Goal: Information Seeking & Learning: Learn about a topic

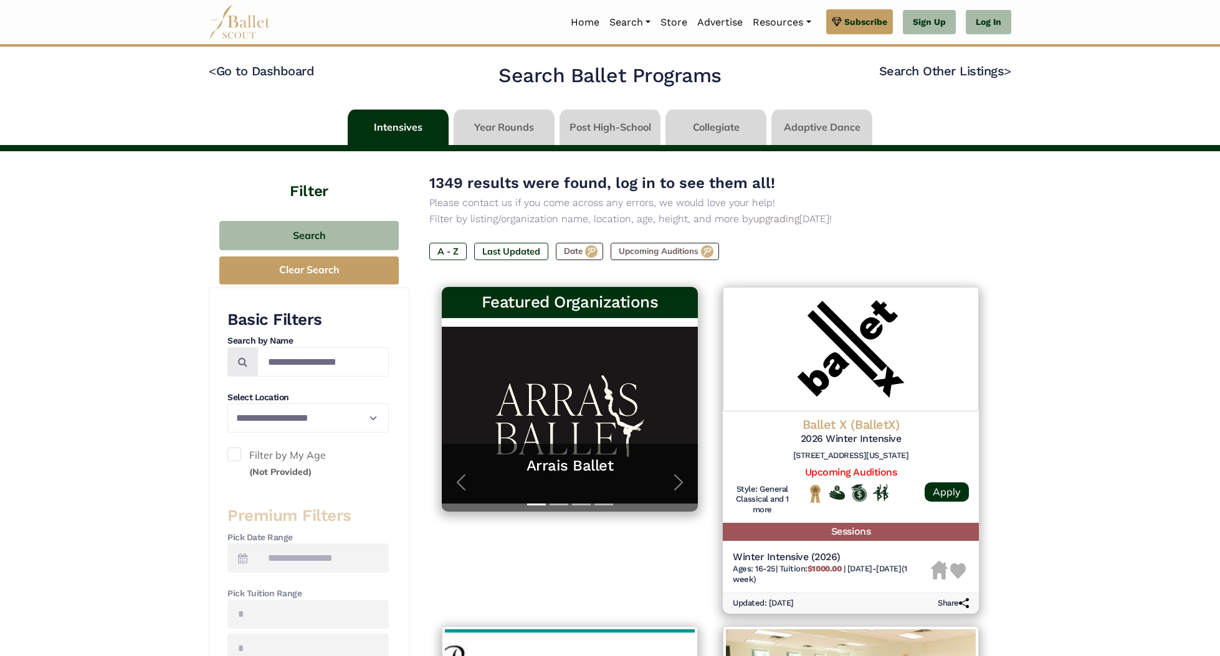
click at [627, 126] on link at bounding box center [609, 128] width 101 height 36
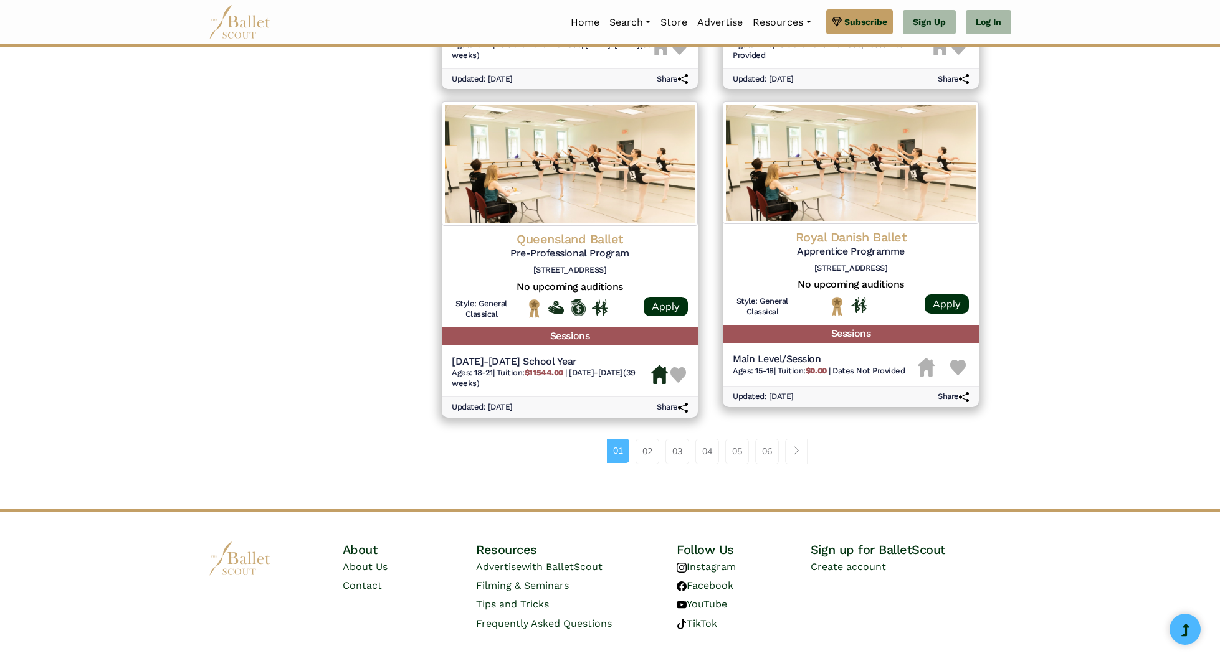
scroll to position [1510, 0]
click at [645, 440] on link "02" at bounding box center [647, 452] width 24 height 25
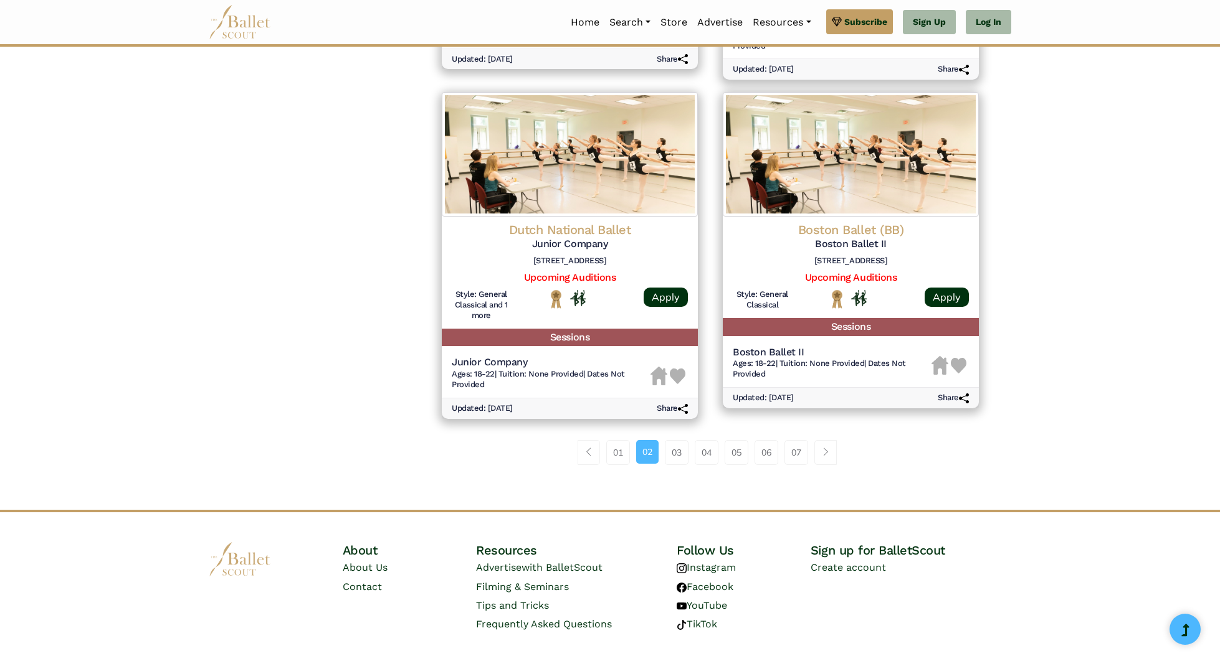
scroll to position [1530, 0]
click at [677, 441] on link "03" at bounding box center [677, 453] width 24 height 25
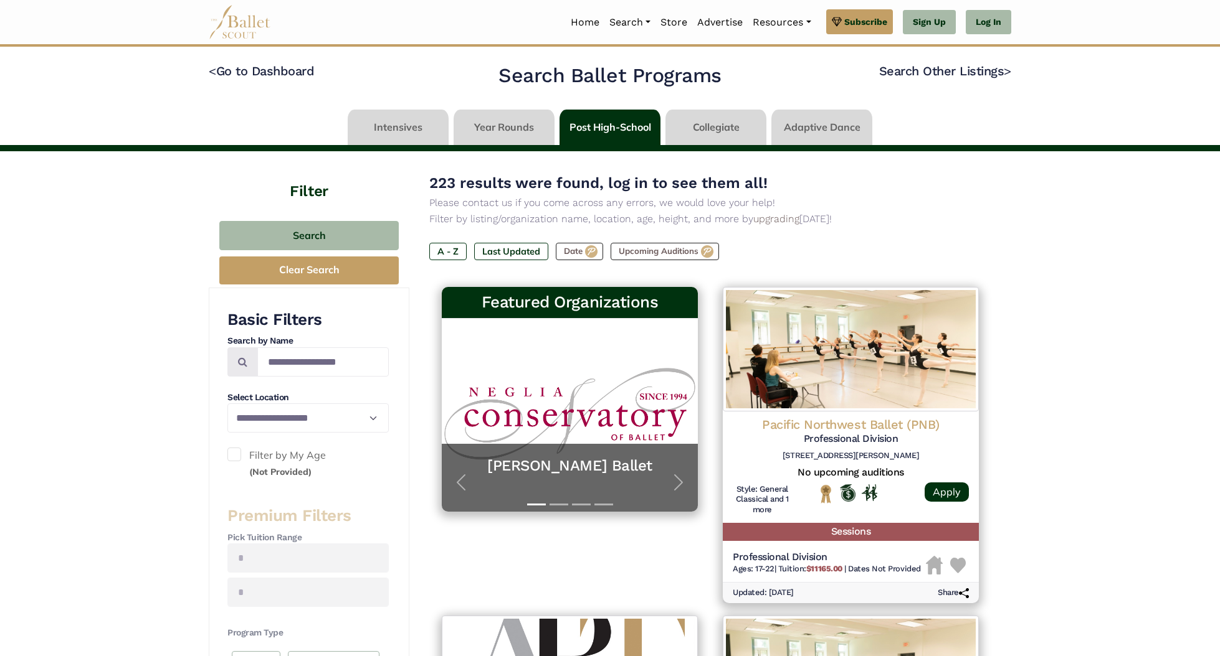
click at [729, 127] on link at bounding box center [715, 128] width 101 height 36
